Goal: Feedback & Contribution: Submit feedback/report problem

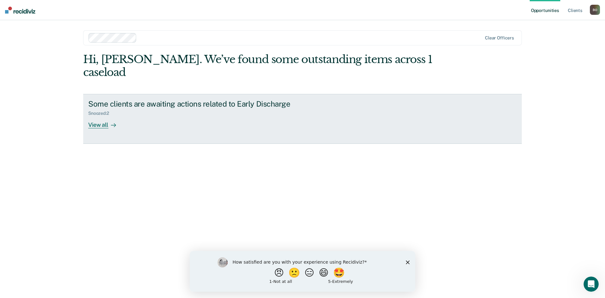
click at [97, 116] on div "View all" at bounding box center [105, 122] width 35 height 12
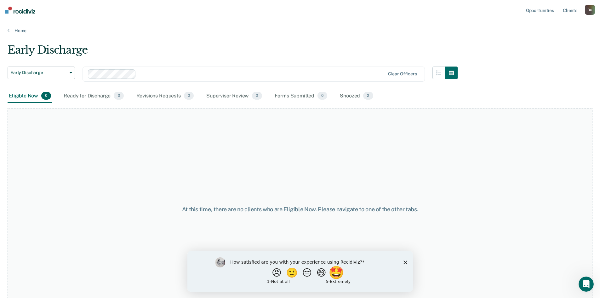
click at [338, 272] on button "🤩" at bounding box center [336, 272] width 17 height 13
click at [364, 279] on button "Submit your response" at bounding box center [363, 276] width 9 height 13
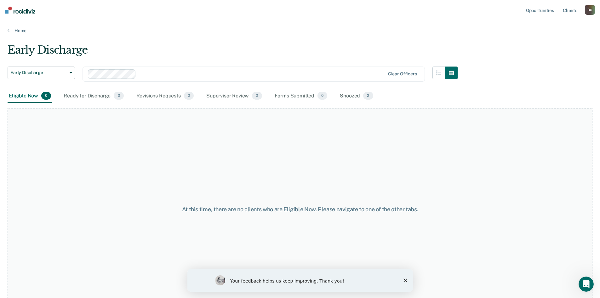
click at [587, 11] on div "B O" at bounding box center [590, 10] width 10 height 10
click at [563, 44] on div "Profile How it works Log Out" at bounding box center [564, 33] width 61 height 31
click at [562, 42] on link "Log Out" at bounding box center [564, 41] width 51 height 5
